Goal: Find specific page/section: Find specific page/section

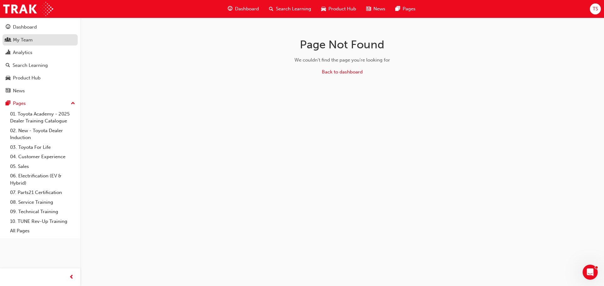
click at [19, 35] on link "My Team" at bounding box center [40, 40] width 75 height 12
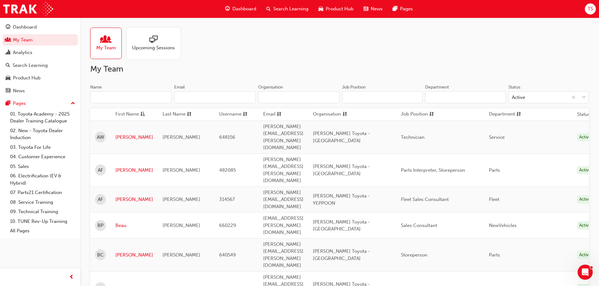
click at [123, 101] on input "Name" at bounding box center [130, 98] width 81 height 12
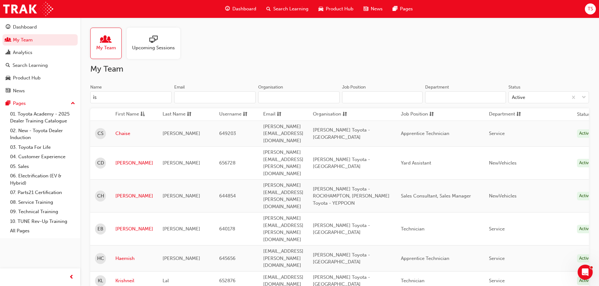
type input "i"
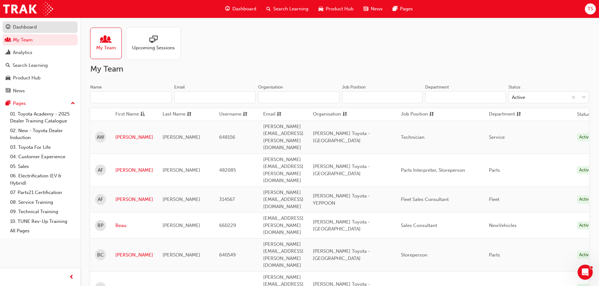
click at [29, 24] on div "Dashboard" at bounding box center [25, 27] width 24 height 7
